Goal: Task Accomplishment & Management: Use online tool/utility

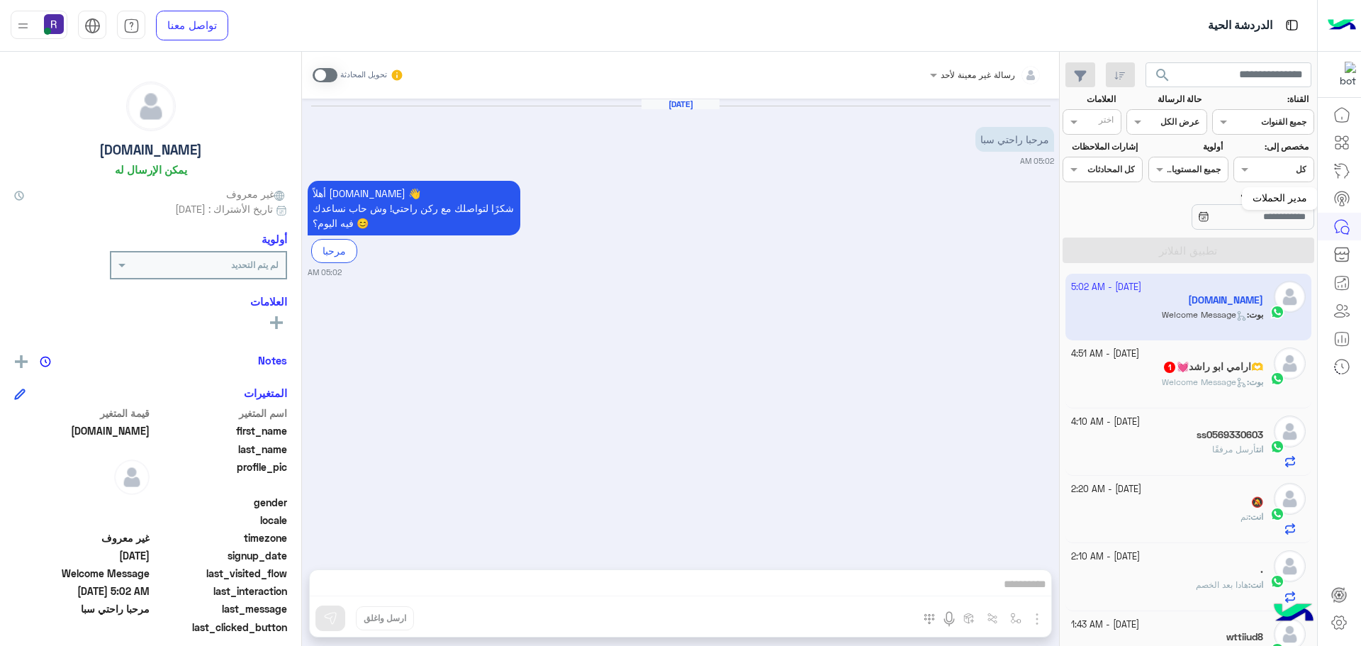
click at [1338, 205] on icon at bounding box center [1342, 198] width 17 height 17
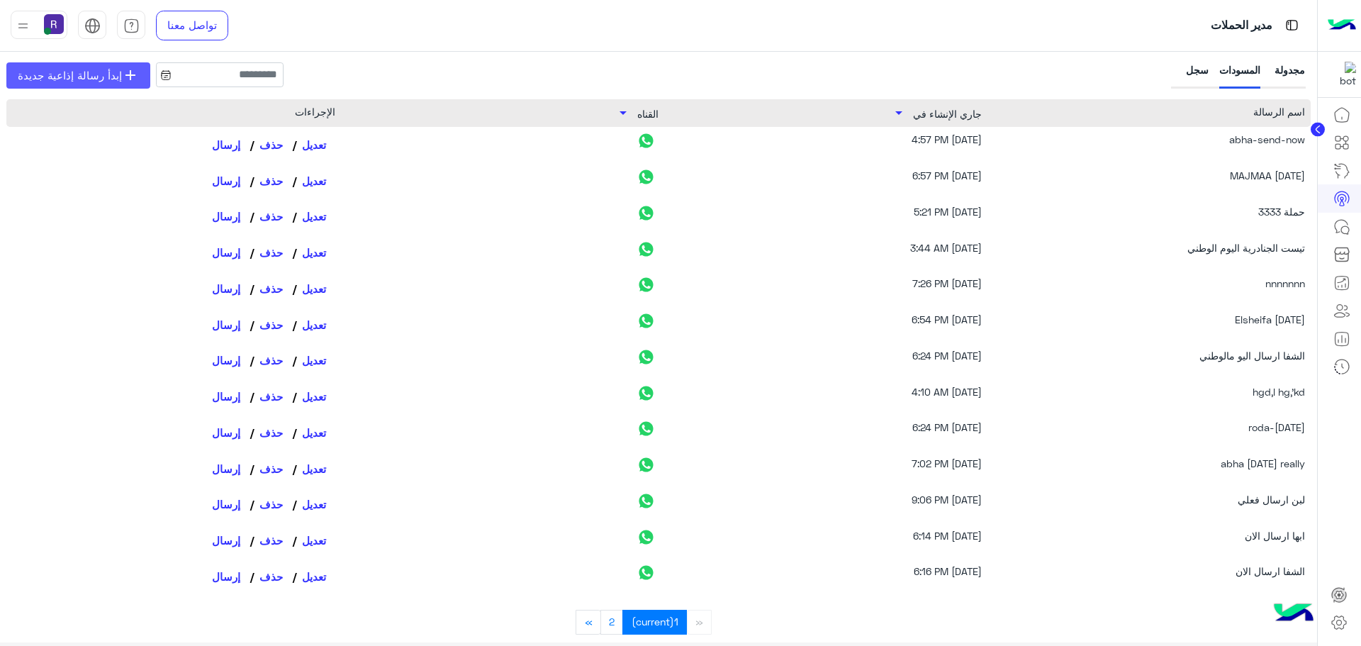
click at [108, 79] on span "إبدأ رسالة إذاعية جديدة" at bounding box center [70, 75] width 104 height 16
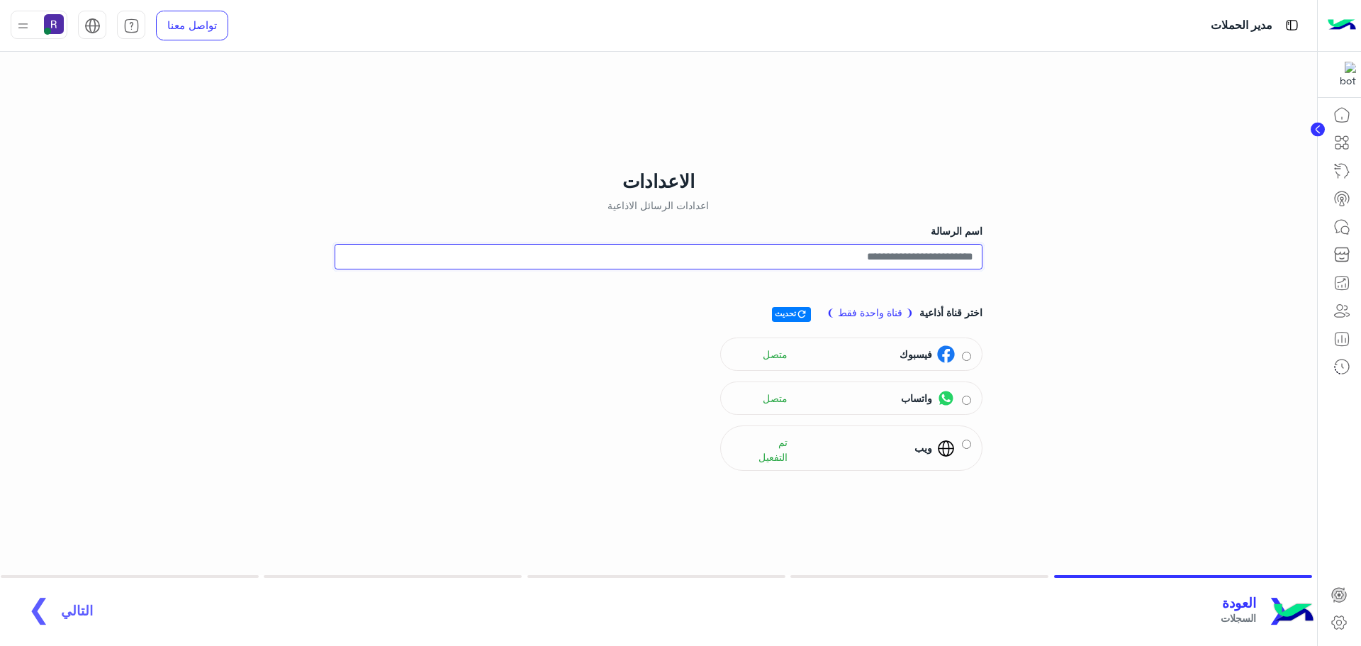
click at [888, 256] on input "اسم الرسالة" at bounding box center [659, 257] width 648 height 26
type input "**********"
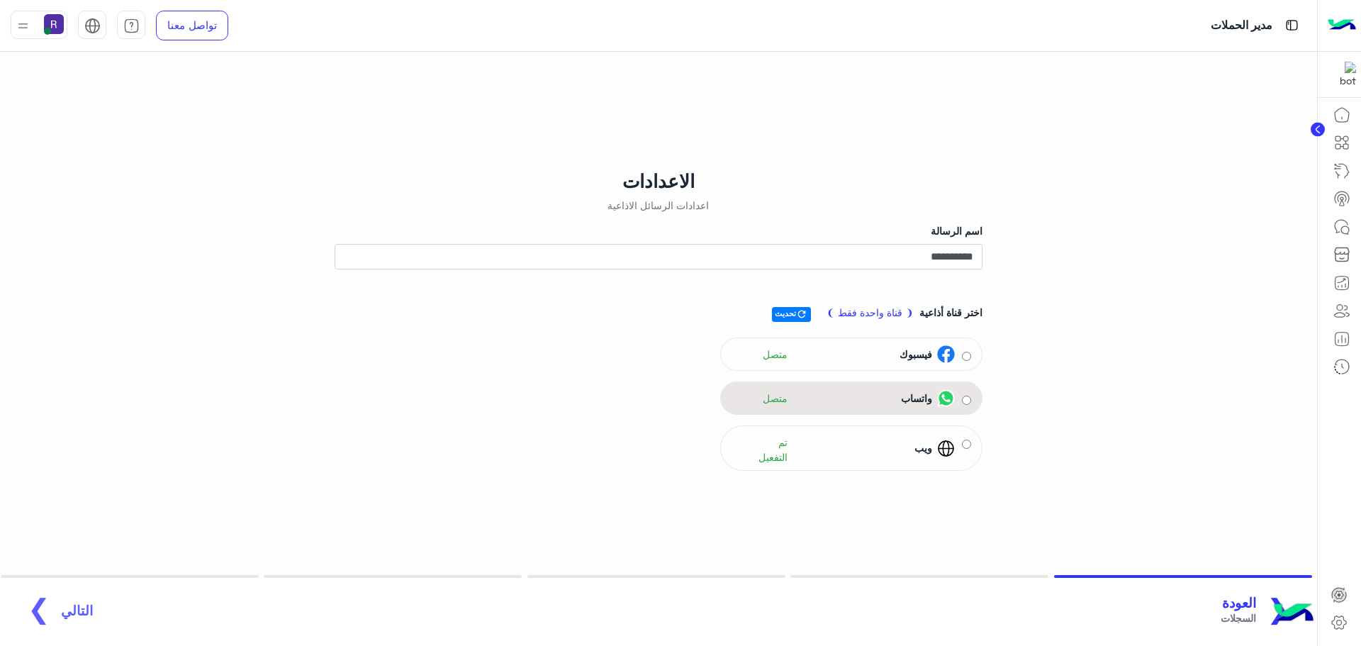
click at [857, 392] on div "واتساب متصل" at bounding box center [844, 398] width 224 height 21
click at [75, 598] on span "التالي" at bounding box center [77, 603] width 32 height 16
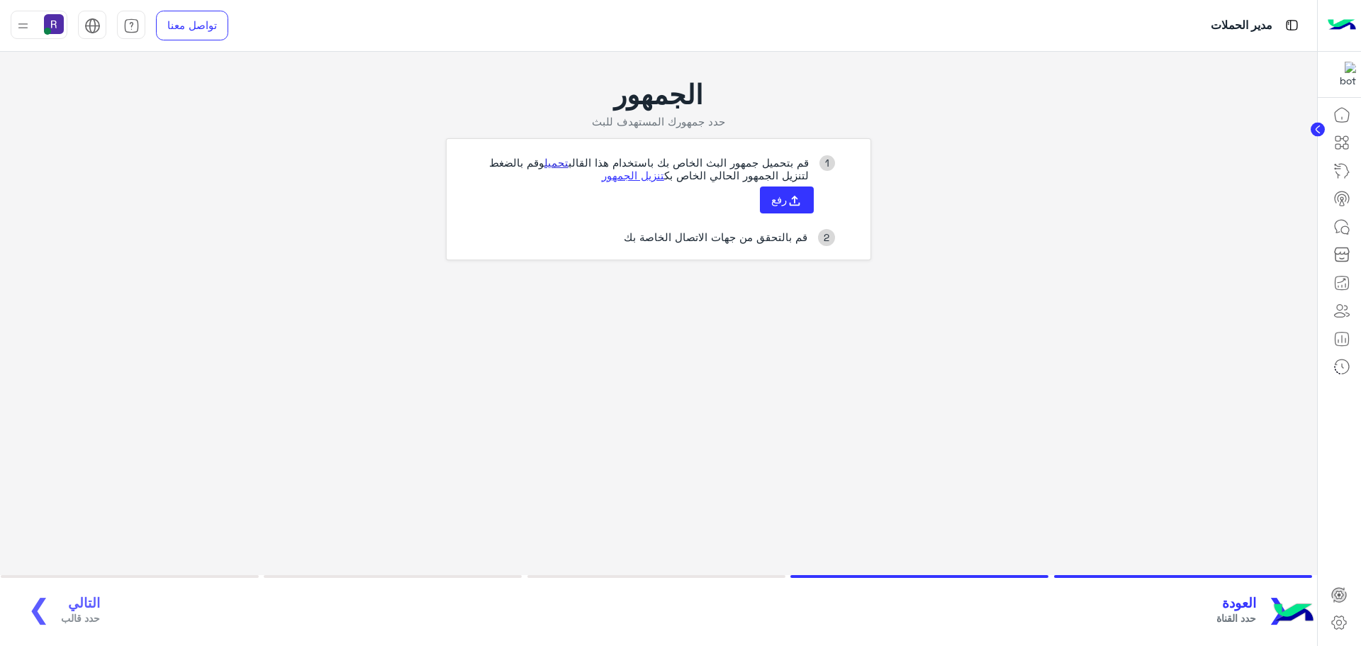
click at [550, 162] on link "تحميل" at bounding box center [557, 162] width 24 height 13
click at [804, 200] on button "رفع" at bounding box center [787, 199] width 54 height 27
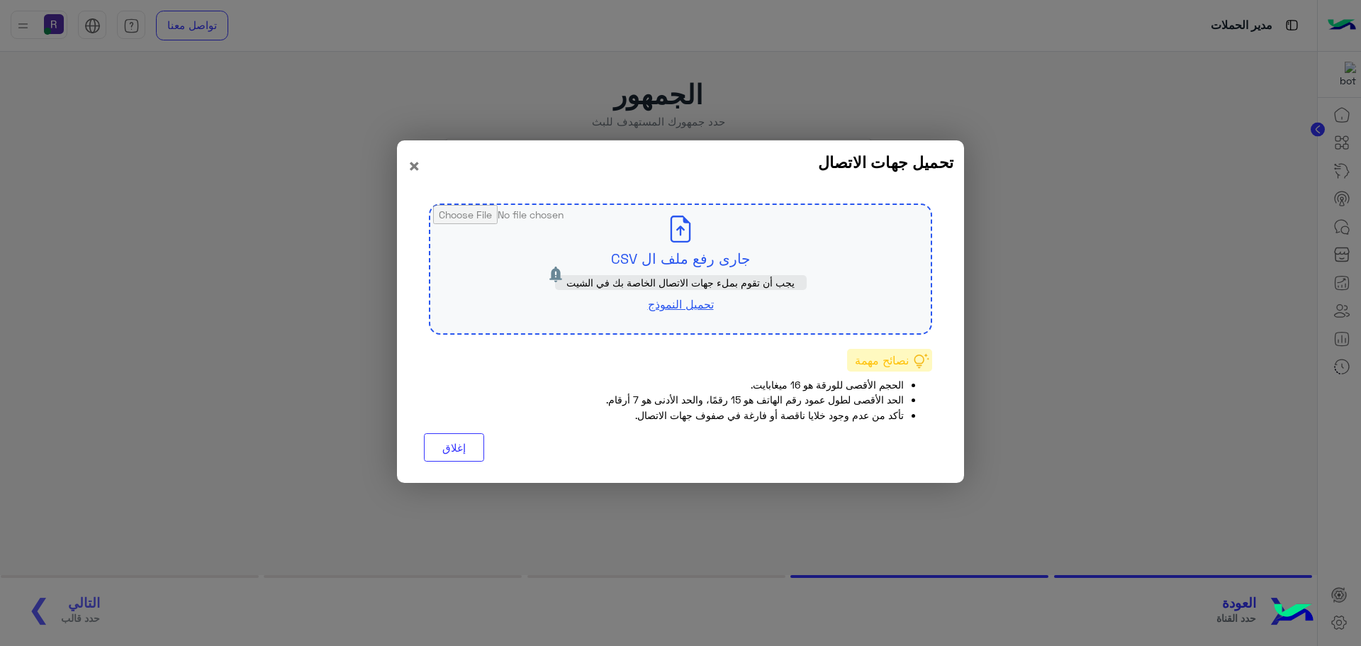
click at [684, 264] on input "file" at bounding box center [680, 269] width 501 height 128
type input "**********"
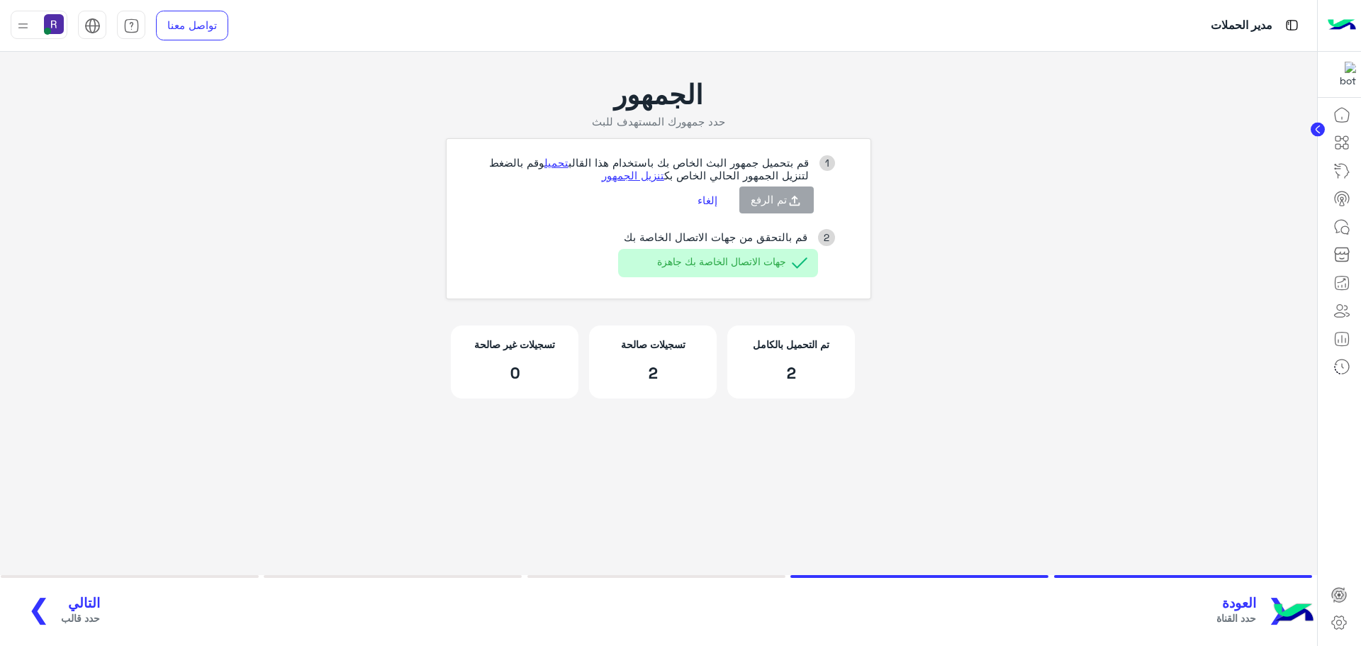
click at [79, 593] on button "التالي حدد قالب ❯" at bounding box center [58, 610] width 91 height 39
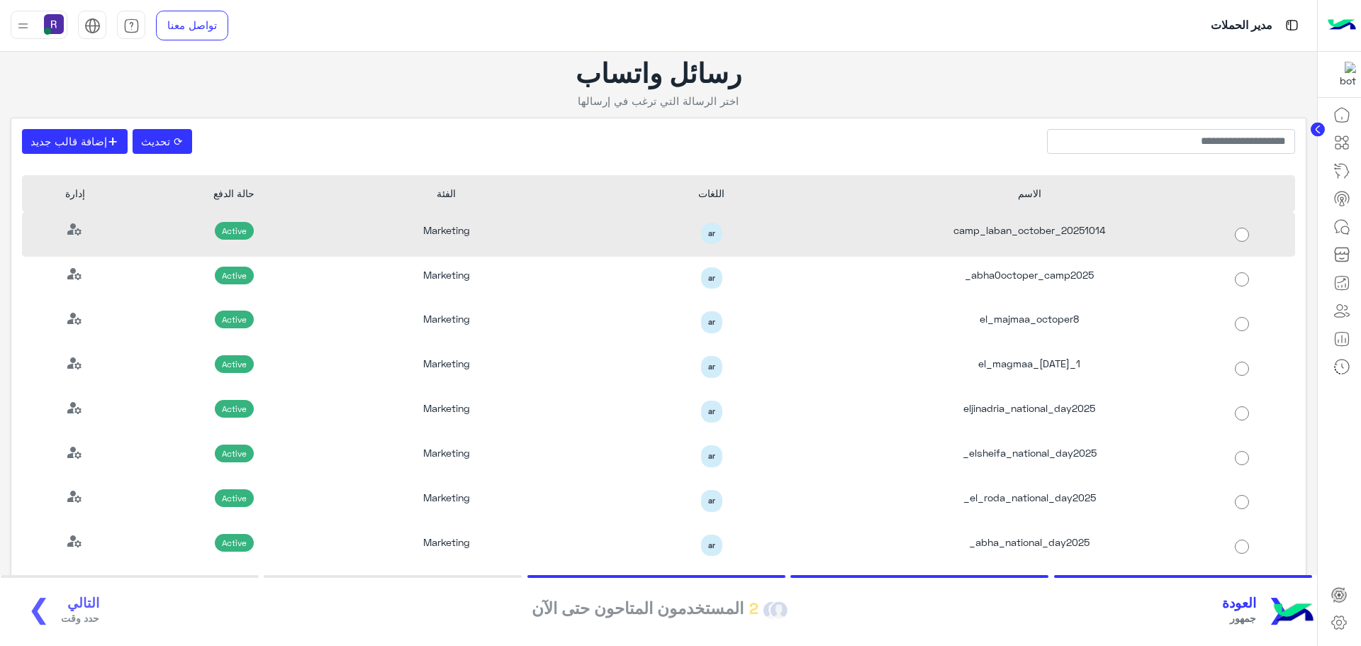
click at [1027, 234] on div "camp_laban_october_20251014" at bounding box center [1030, 234] width 318 height 45
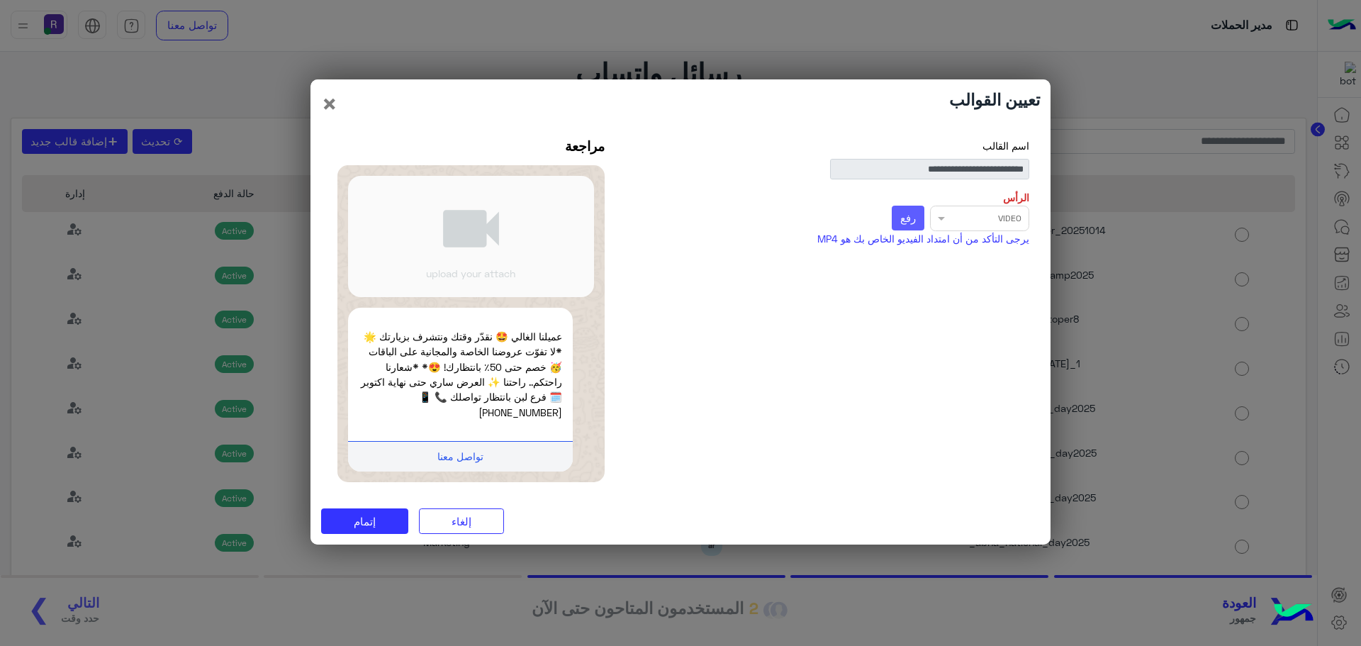
click at [911, 224] on span "رفع" at bounding box center [908, 217] width 16 height 13
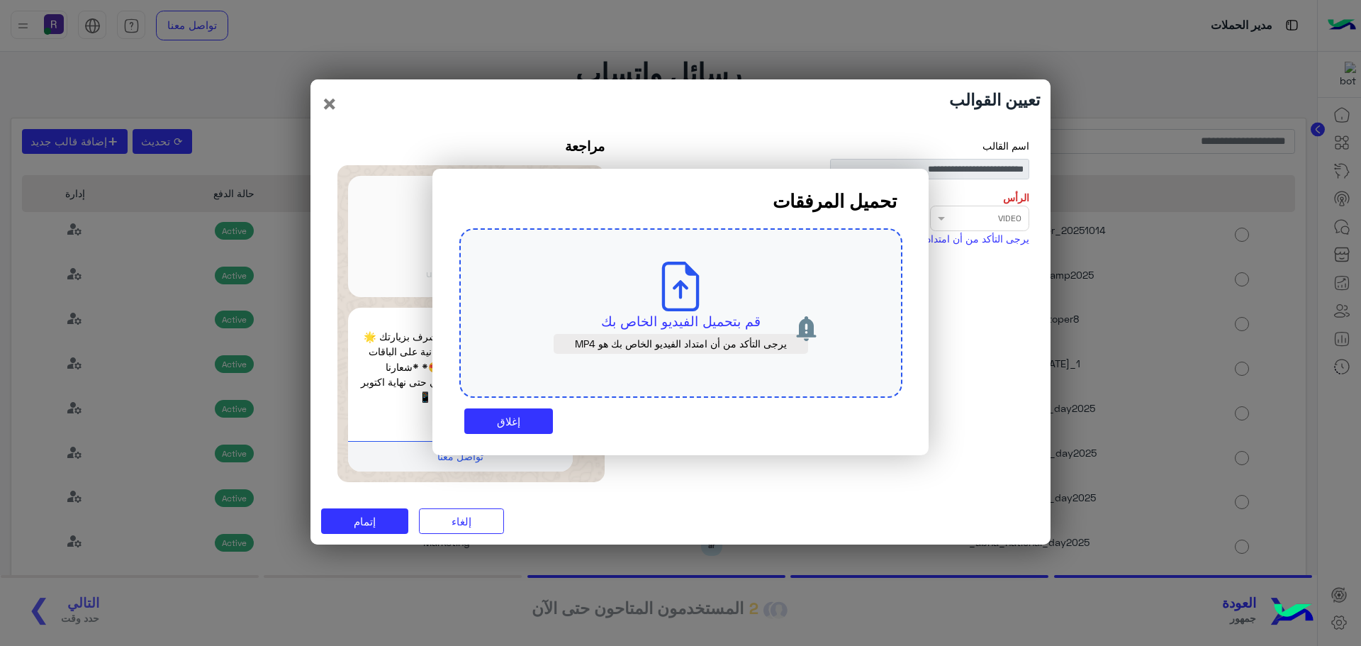
click at [674, 308] on icon at bounding box center [681, 287] width 50 height 50
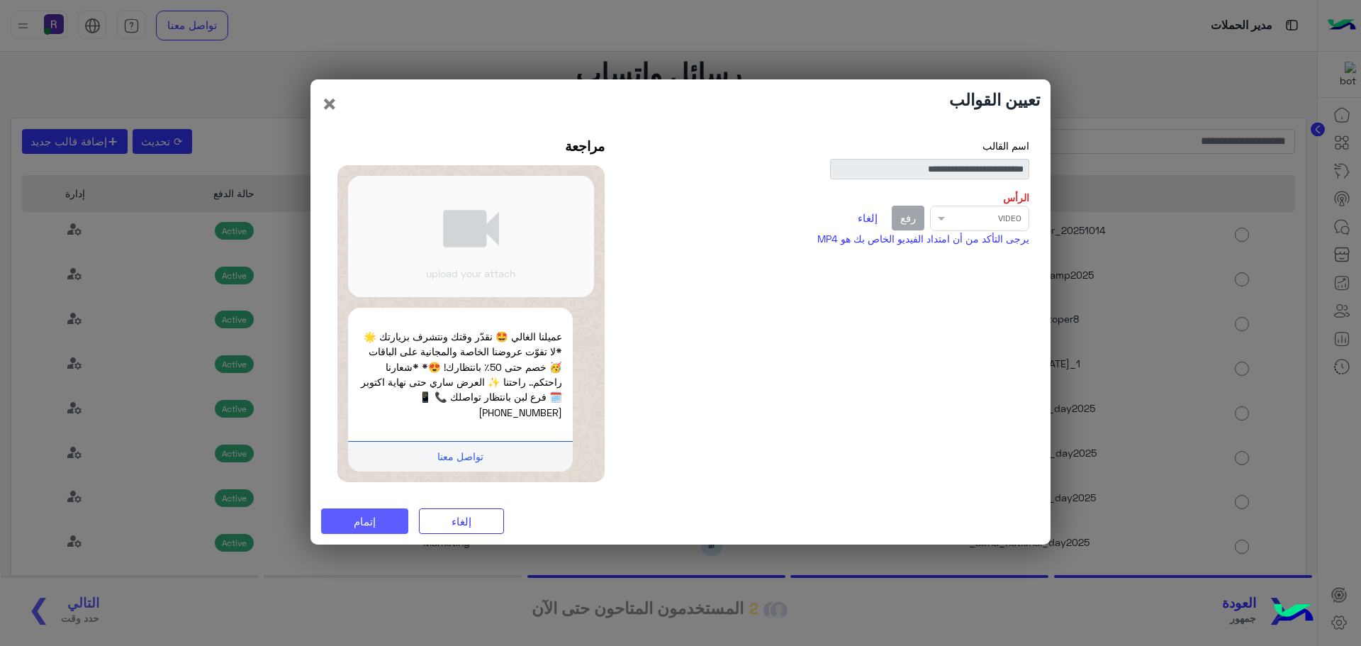
click at [330, 509] on button "إتمام" at bounding box center [364, 521] width 87 height 26
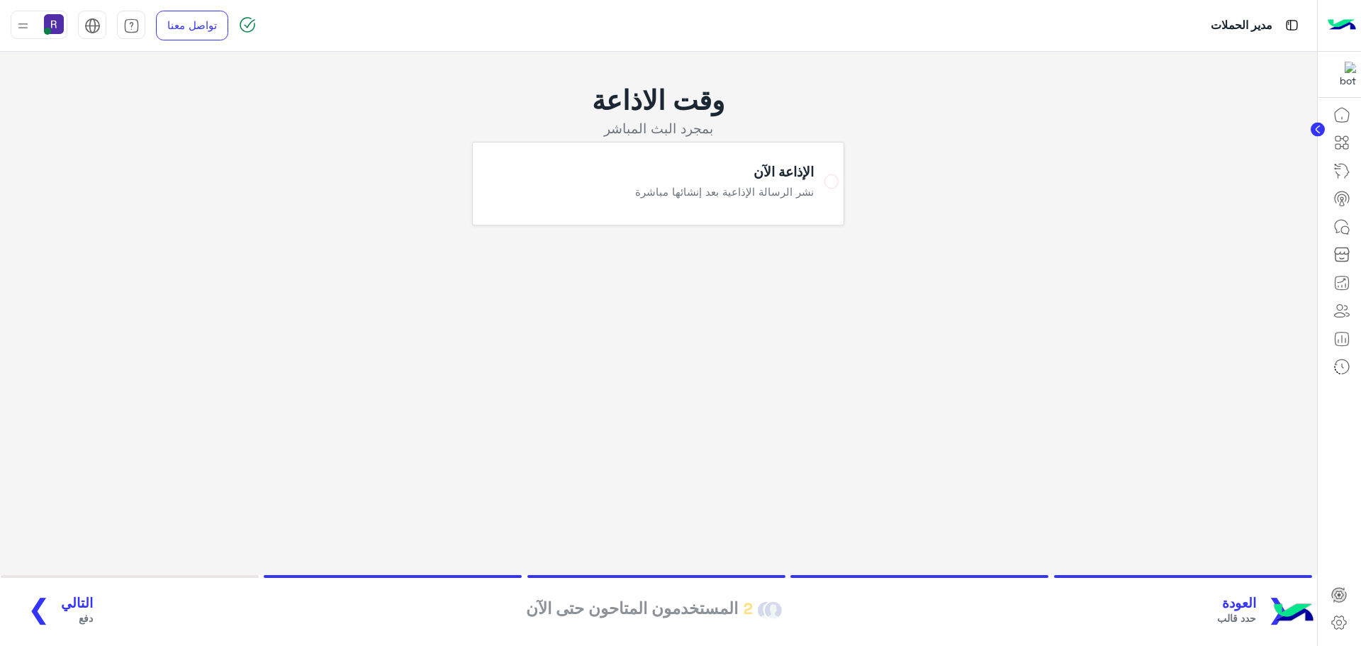
click at [69, 603] on span "التالي" at bounding box center [77, 603] width 32 height 16
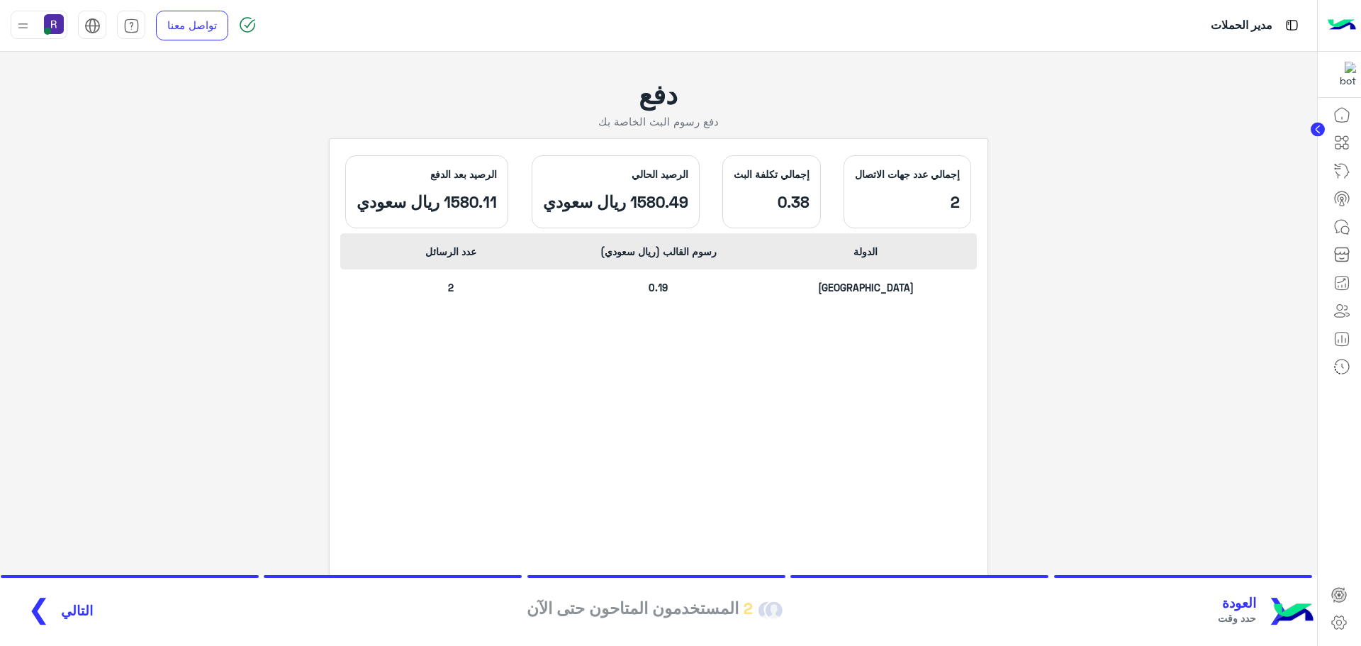
click at [79, 601] on button "التالي ❯" at bounding box center [55, 610] width 84 height 39
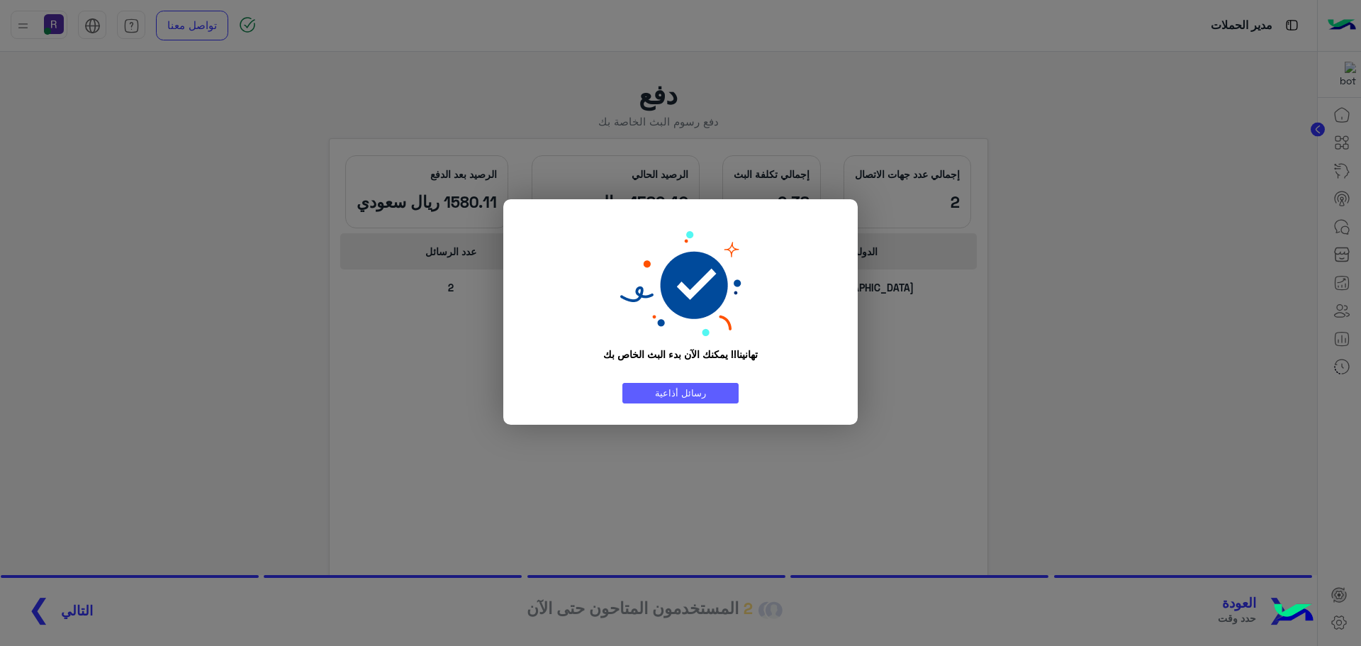
click at [676, 399] on link "رسائل أذاعية" at bounding box center [681, 393] width 116 height 21
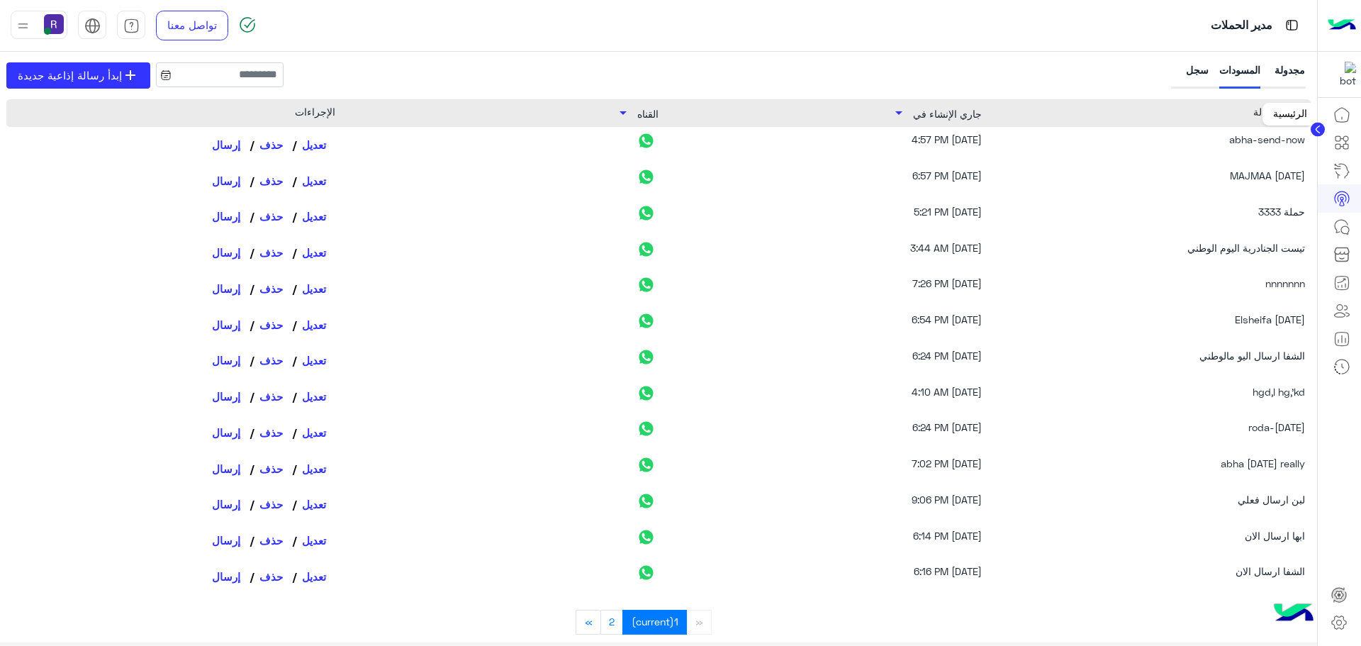
click at [1339, 116] on icon at bounding box center [1342, 114] width 17 height 17
